Goal: Transaction & Acquisition: Subscribe to service/newsletter

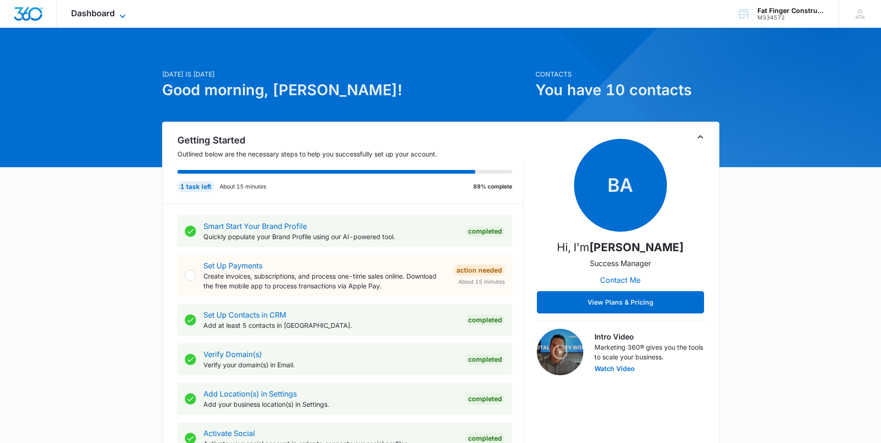
click at [119, 11] on icon at bounding box center [122, 16] width 11 height 11
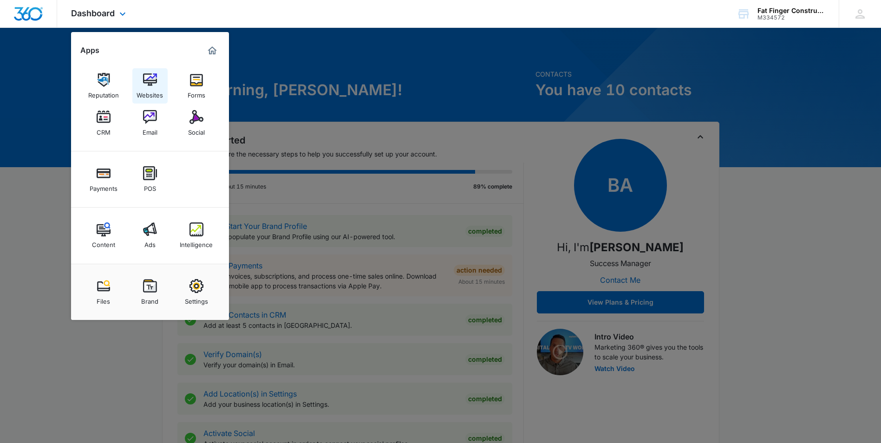
click at [149, 86] on img at bounding box center [150, 80] width 14 height 14
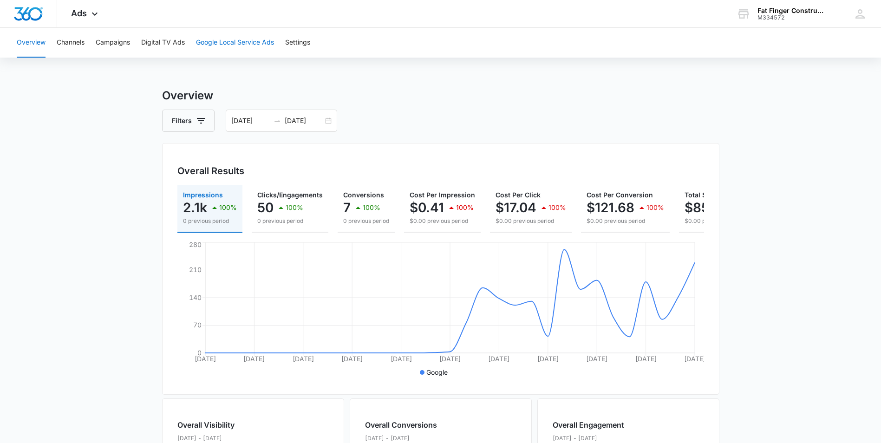
click at [220, 42] on button "Google Local Service Ads" at bounding box center [235, 43] width 78 height 30
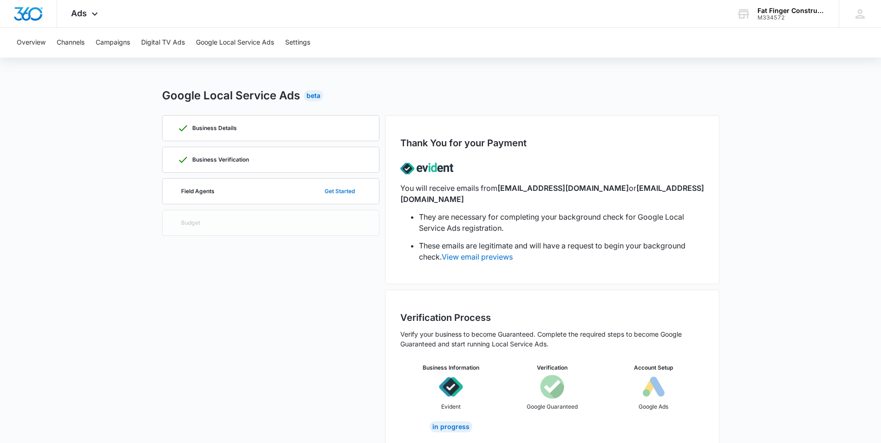
click at [347, 189] on button "Get Started" at bounding box center [339, 191] width 49 height 22
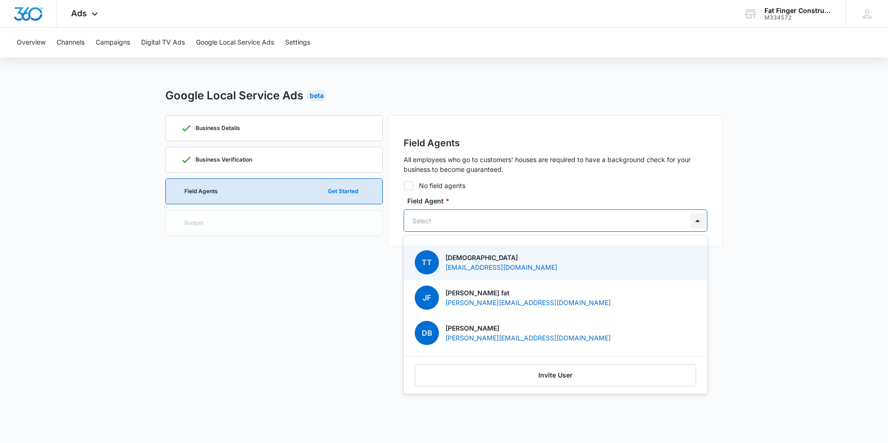
click at [697, 221] on div at bounding box center [697, 220] width 15 height 15
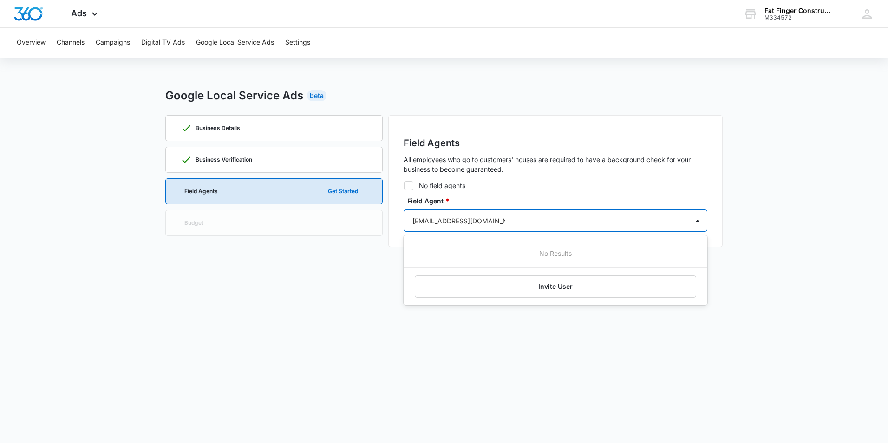
type input "[EMAIL_ADDRESS][DOMAIN_NAME]"
click at [556, 287] on button "Invite User" at bounding box center [556, 286] width 282 height 22
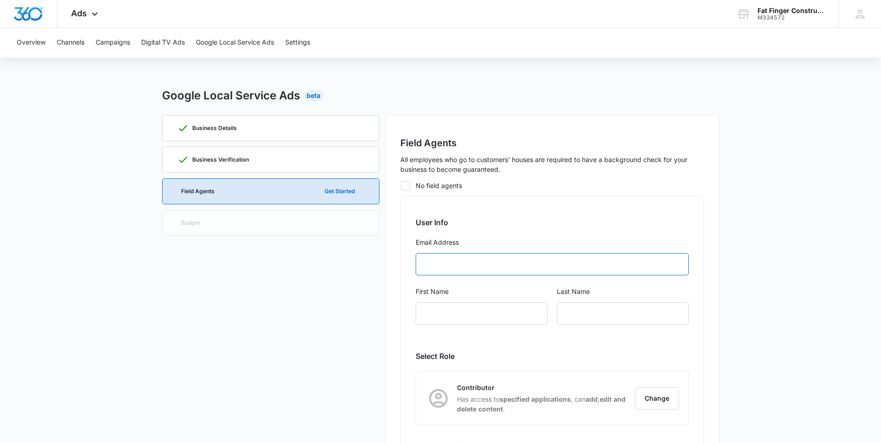
click at [460, 259] on input "Email Address" at bounding box center [552, 264] width 273 height 22
type input "[EMAIL_ADDRESS][DOMAIN_NAME]"
type input "Kief"
type input "[PERSON_NAME]"
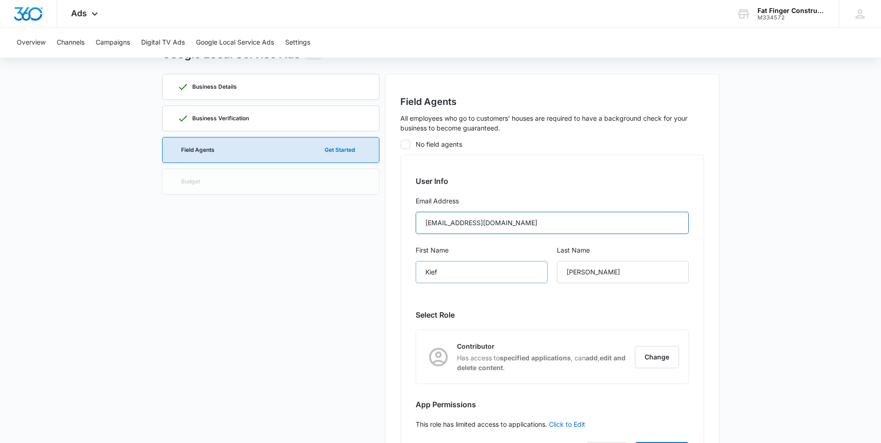
scroll to position [105, 0]
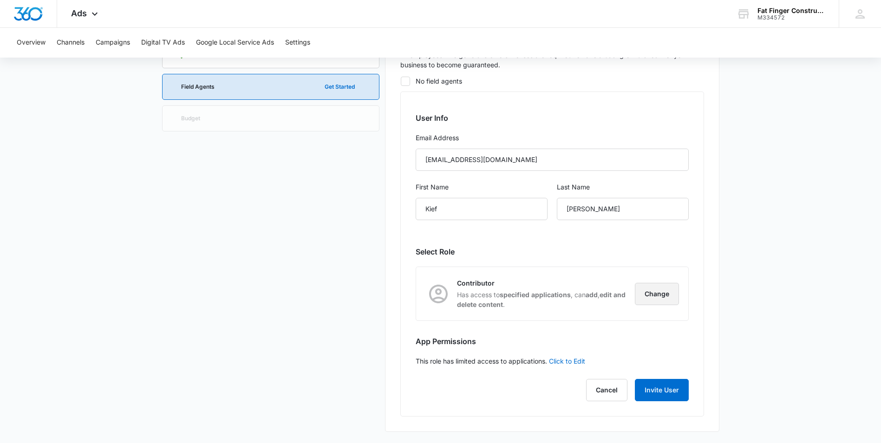
click at [657, 297] on button "Change" at bounding box center [657, 294] width 44 height 22
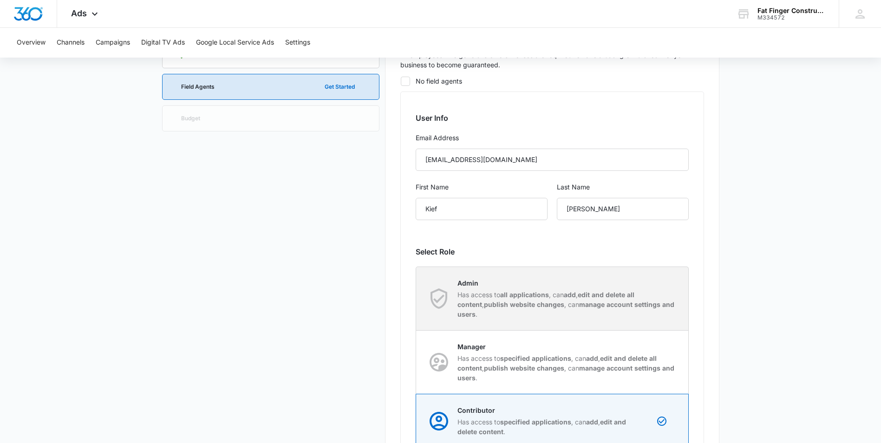
click at [493, 304] on strong "publish website changes" at bounding box center [524, 305] width 80 height 8
click at [417, 299] on input "Admin Has access to all applications , can add , edit and delete all content , …" at bounding box center [416, 299] width 0 height 0
radio input "true"
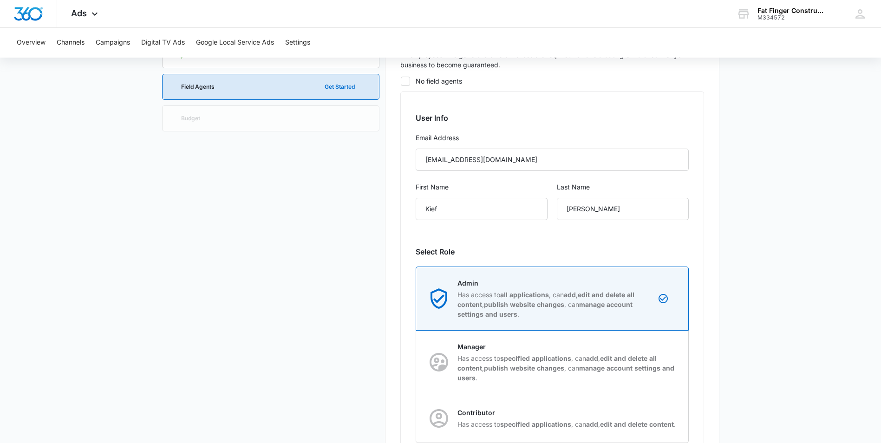
click at [583, 249] on h2 "Select Role" at bounding box center [552, 251] width 273 height 11
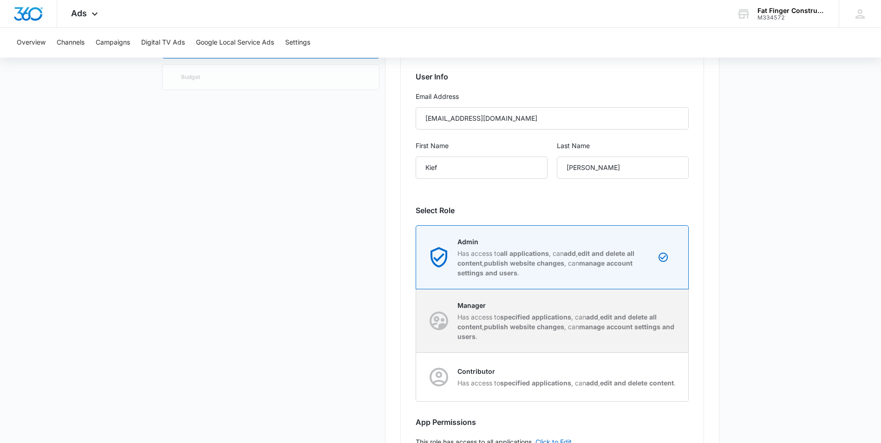
scroll to position [232, 0]
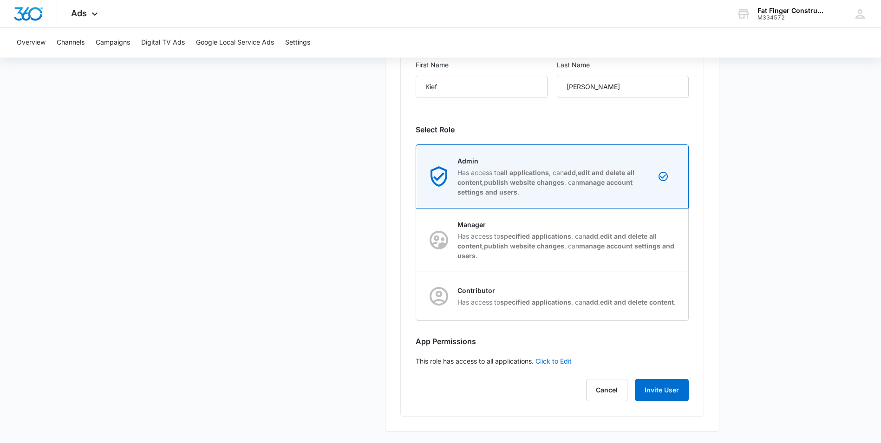
click at [561, 330] on div "User Info Email Address [EMAIL_ADDRESS][DOMAIN_NAME] First Name [PERSON_NAME] L…" at bounding box center [552, 192] width 304 height 447
click at [665, 388] on button "Invite User" at bounding box center [662, 390] width 54 height 22
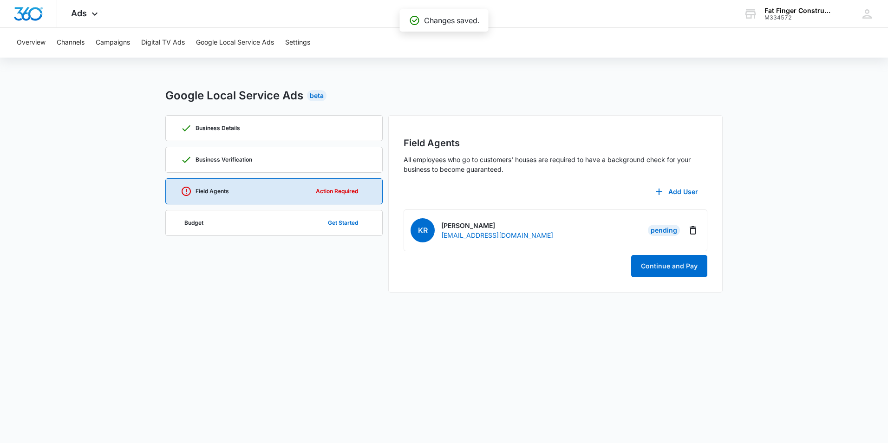
click at [583, 239] on div "[PERSON_NAME] Rosa [EMAIL_ADDRESS][DOMAIN_NAME]" at bounding box center [527, 230] width 232 height 24
click at [658, 191] on icon "button" at bounding box center [659, 191] width 11 height 11
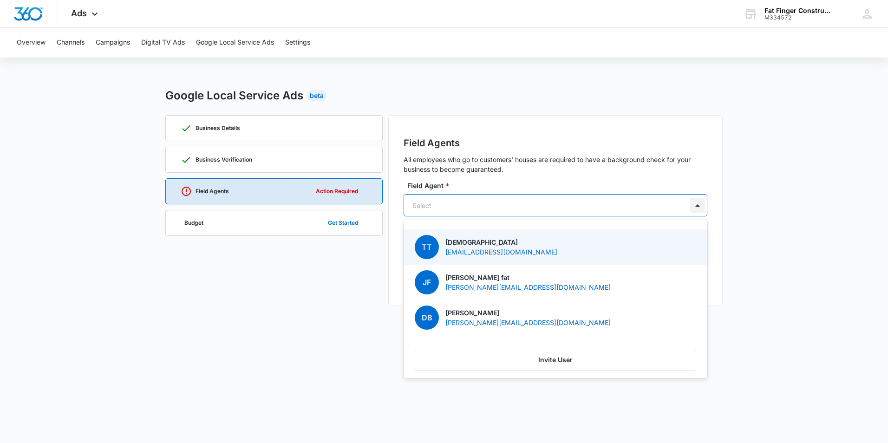
click at [703, 208] on div at bounding box center [697, 205] width 15 height 15
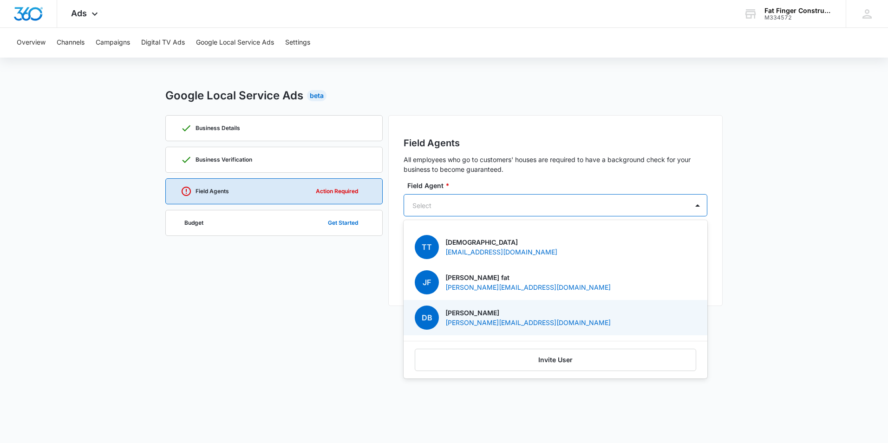
click at [487, 318] on p "[PERSON_NAME][EMAIL_ADDRESS][DOMAIN_NAME]" at bounding box center [527, 323] width 165 height 10
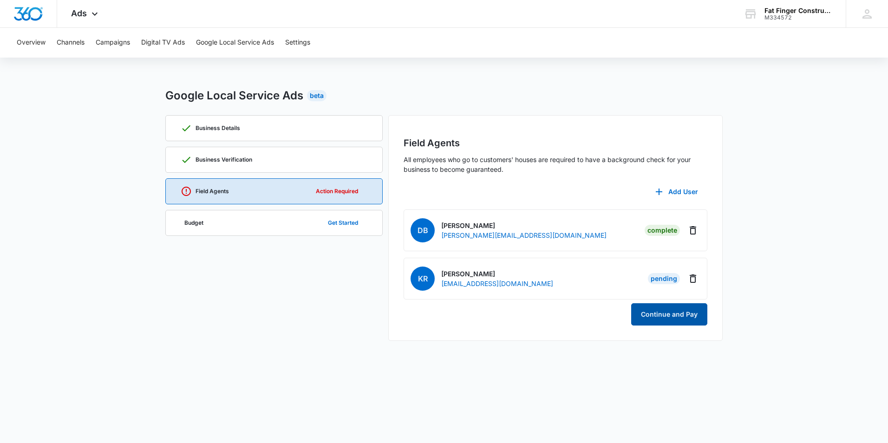
click at [671, 319] on button "Continue and Pay" at bounding box center [669, 314] width 76 height 22
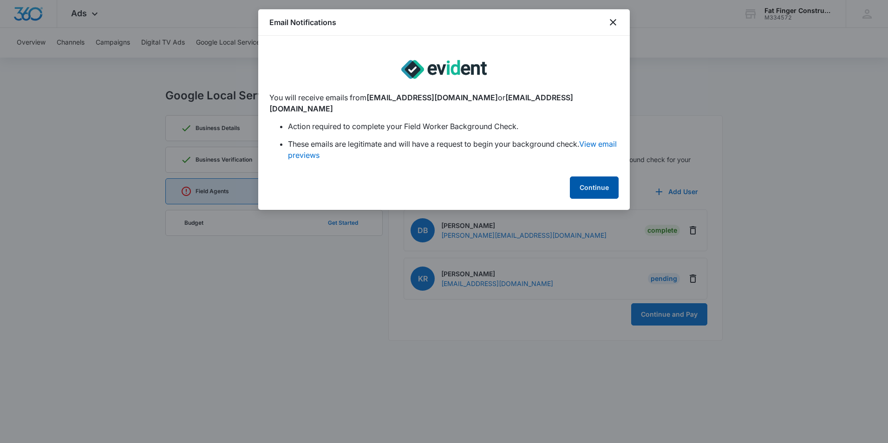
click at [591, 177] on button "Continue" at bounding box center [594, 188] width 49 height 22
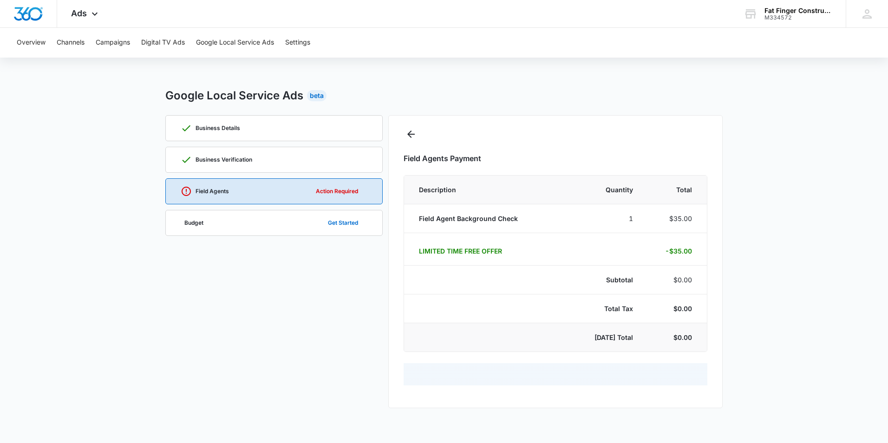
select select "pm_1RkmjPA4n8RTgNjU2k7MRLEz"
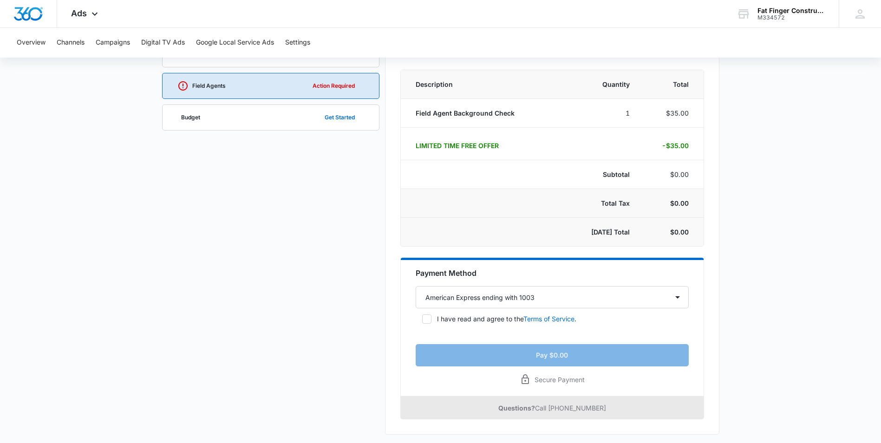
scroll to position [108, 0]
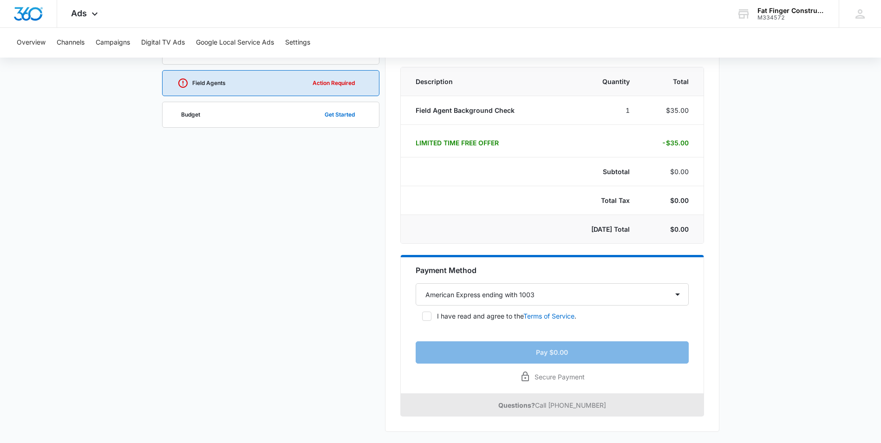
click at [430, 317] on icon at bounding box center [427, 316] width 8 height 8
click at [422, 317] on input "I have read and agree to the Terms of Service ." at bounding box center [419, 316] width 7 height 7
checkbox input "true"
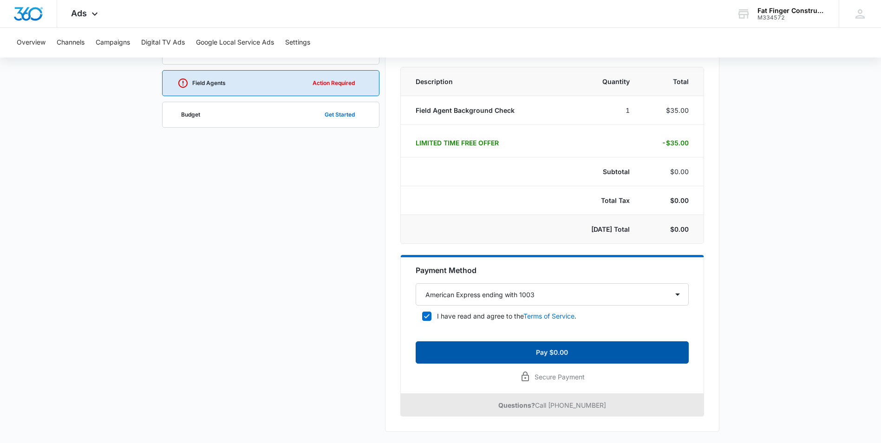
click at [551, 355] on button "Pay $0.00" at bounding box center [552, 352] width 273 height 22
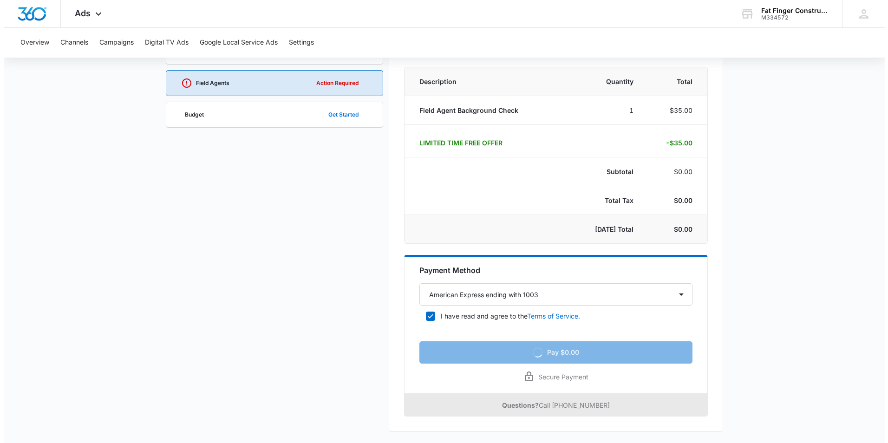
scroll to position [0, 0]
